Goal: Use online tool/utility: Utilize a website feature to perform a specific function

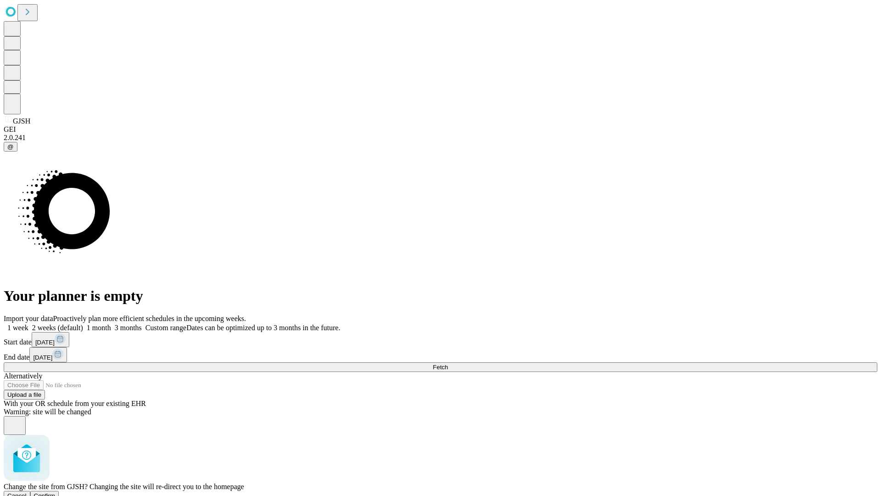
click at [56, 492] on span "Confirm" at bounding box center [45, 495] width 22 height 7
click at [111, 324] on label "1 month" at bounding box center [97, 328] width 28 height 8
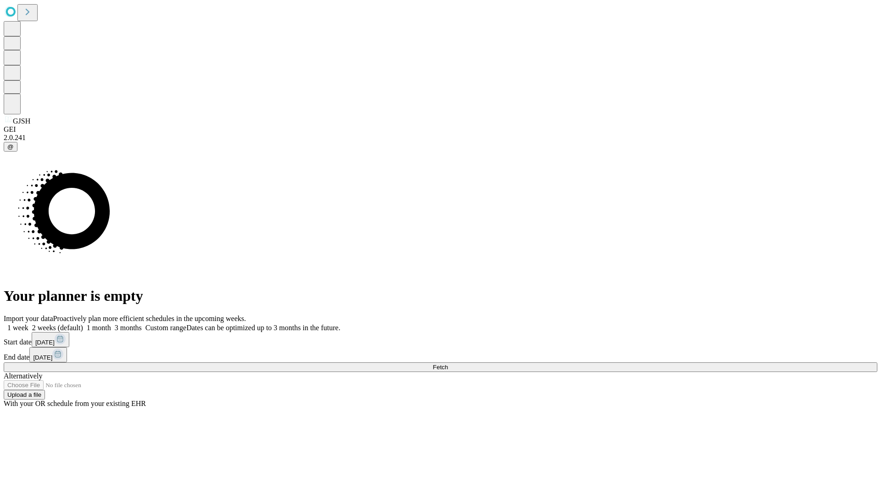
click at [448, 364] on span "Fetch" at bounding box center [440, 367] width 15 height 7
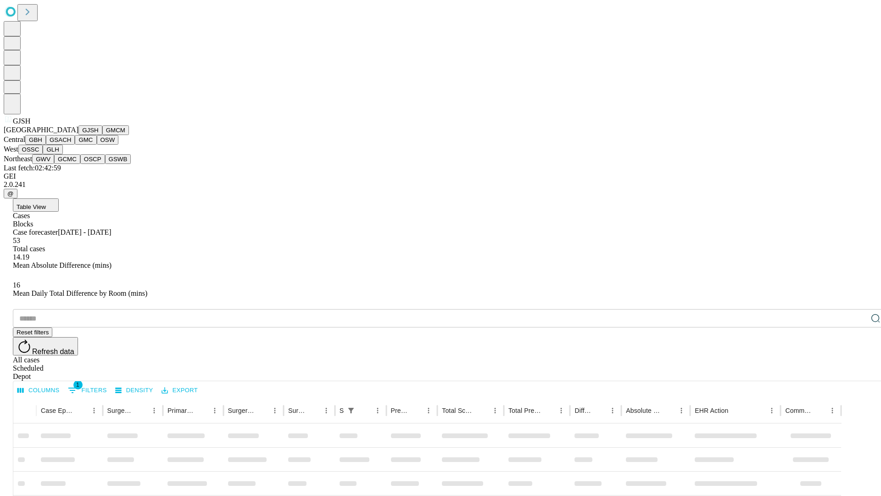
click at [102, 135] on button "GMCM" at bounding box center [115, 130] width 27 height 10
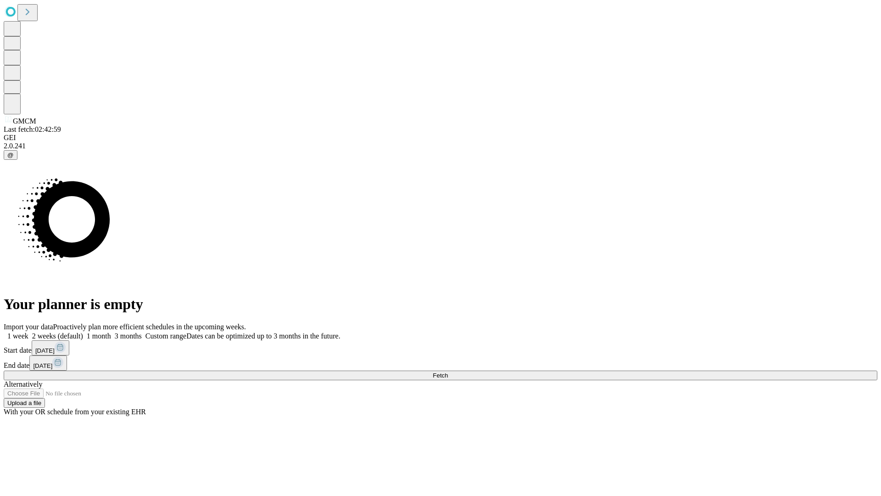
click at [111, 332] on label "1 month" at bounding box center [97, 336] width 28 height 8
click at [448, 372] on span "Fetch" at bounding box center [440, 375] width 15 height 7
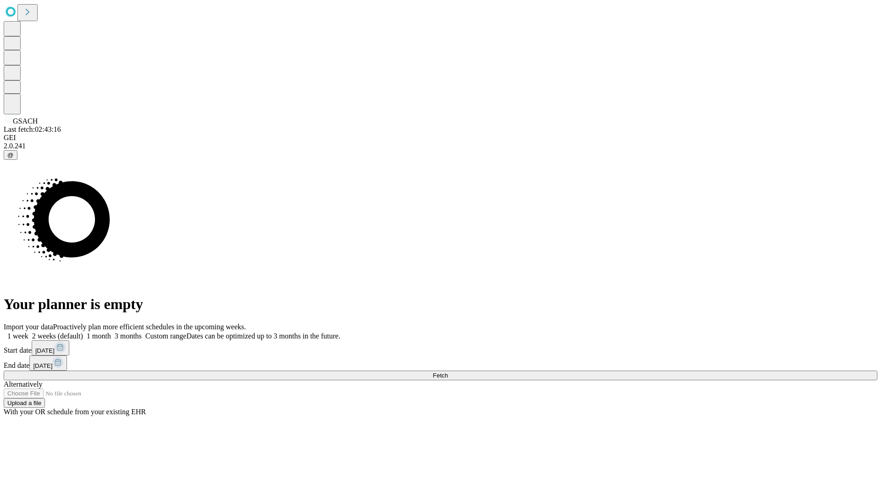
click at [111, 332] on label "1 month" at bounding box center [97, 336] width 28 height 8
click at [448, 372] on span "Fetch" at bounding box center [440, 375] width 15 height 7
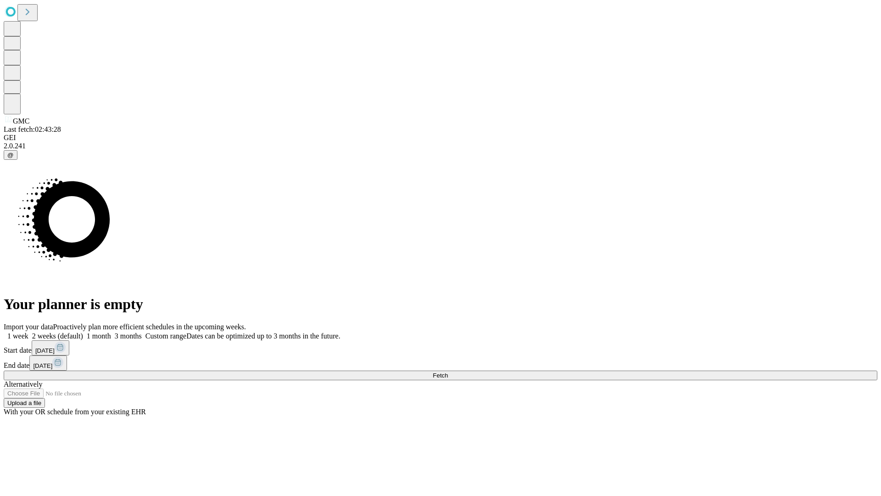
click at [111, 332] on label "1 month" at bounding box center [97, 336] width 28 height 8
click at [448, 372] on span "Fetch" at bounding box center [440, 375] width 15 height 7
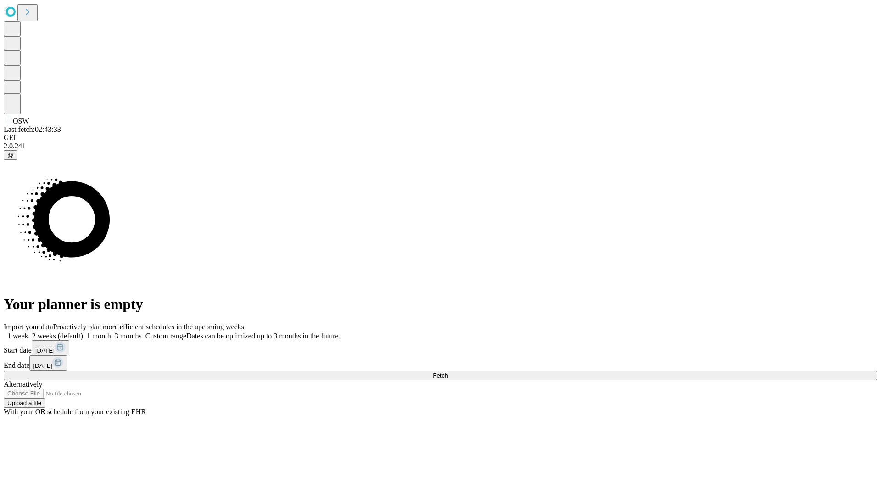
click at [111, 332] on label "1 month" at bounding box center [97, 336] width 28 height 8
click at [448, 372] on span "Fetch" at bounding box center [440, 375] width 15 height 7
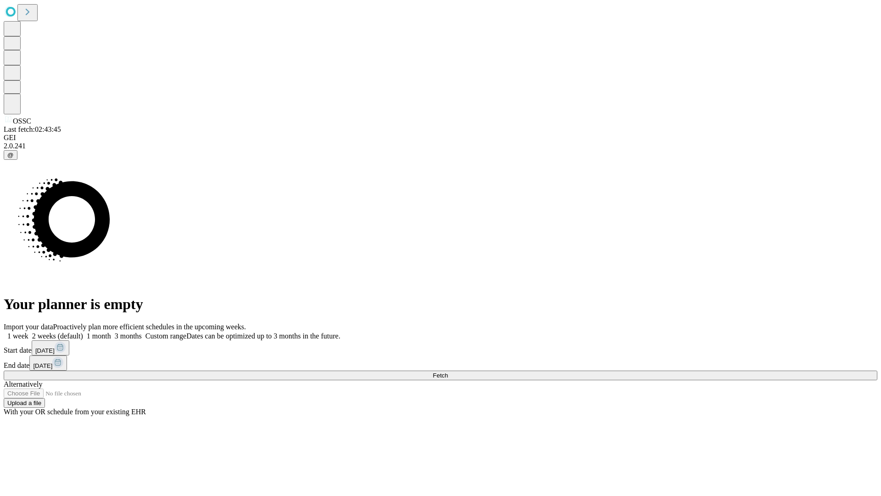
click at [111, 332] on label "1 month" at bounding box center [97, 336] width 28 height 8
click at [448, 372] on span "Fetch" at bounding box center [440, 375] width 15 height 7
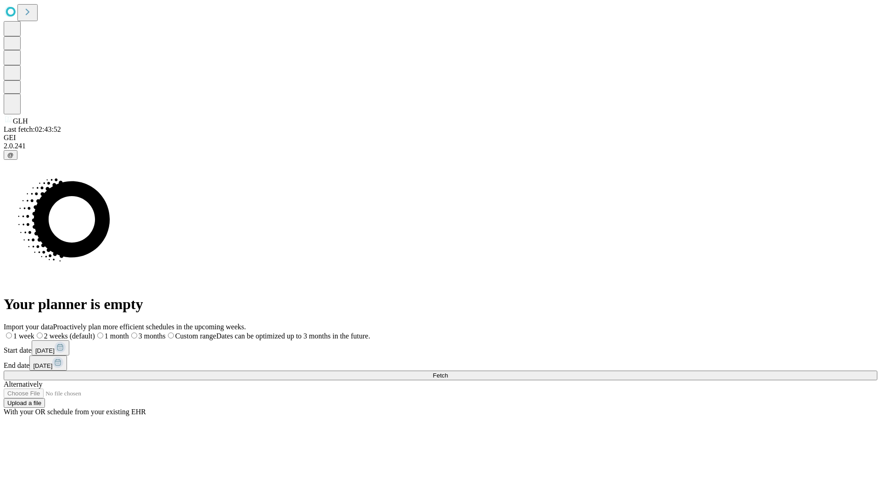
click at [129, 332] on label "1 month" at bounding box center [112, 336] width 34 height 8
click at [448, 372] on span "Fetch" at bounding box center [440, 375] width 15 height 7
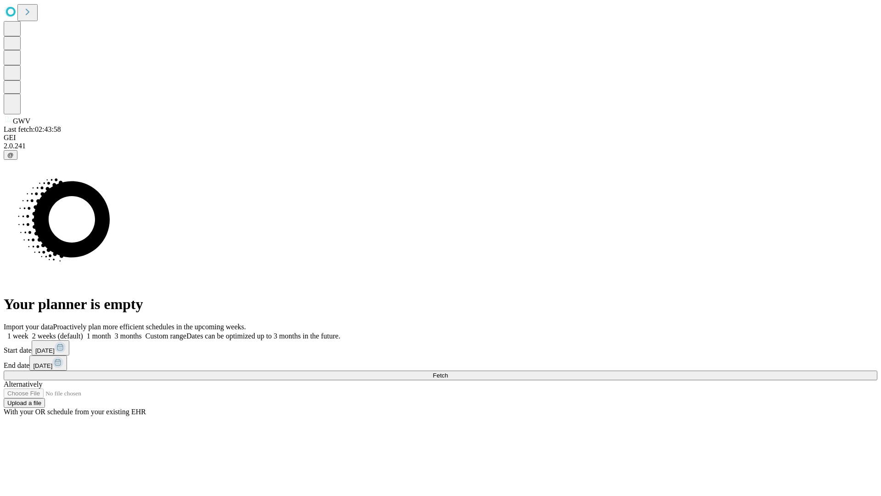
click at [448, 372] on span "Fetch" at bounding box center [440, 375] width 15 height 7
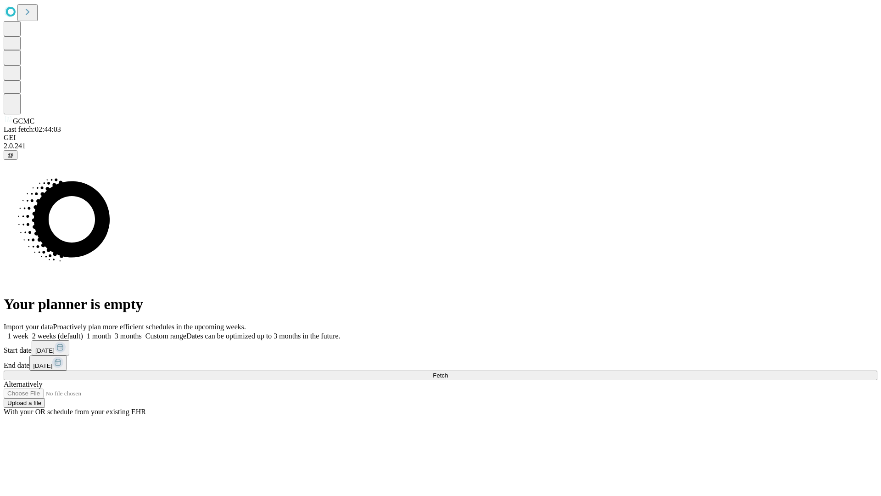
click at [111, 332] on label "1 month" at bounding box center [97, 336] width 28 height 8
click at [448, 372] on span "Fetch" at bounding box center [440, 375] width 15 height 7
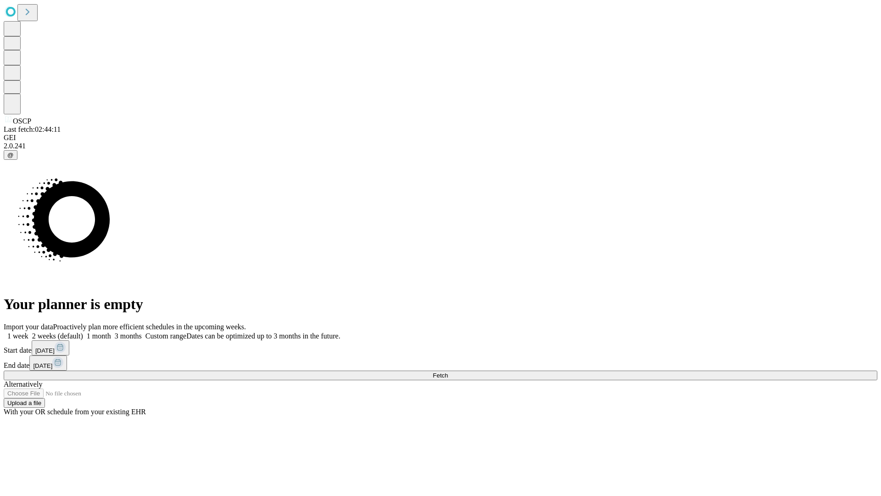
click at [448, 372] on span "Fetch" at bounding box center [440, 375] width 15 height 7
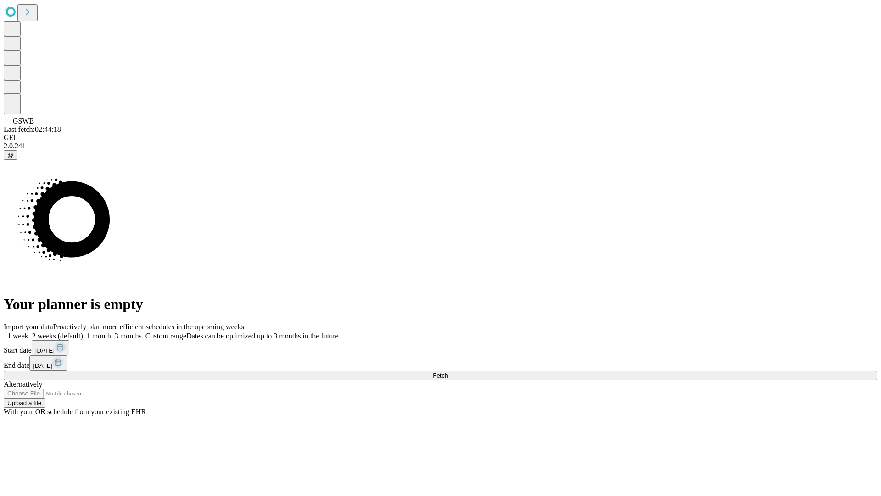
click at [448, 372] on span "Fetch" at bounding box center [440, 375] width 15 height 7
